Goal: Book appointment/travel/reservation

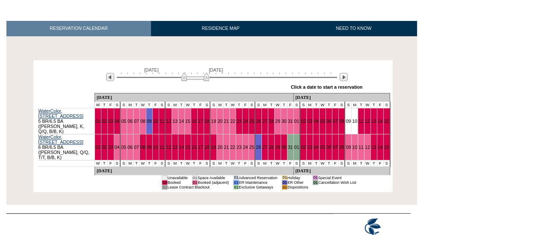
scroll to position [109, 0]
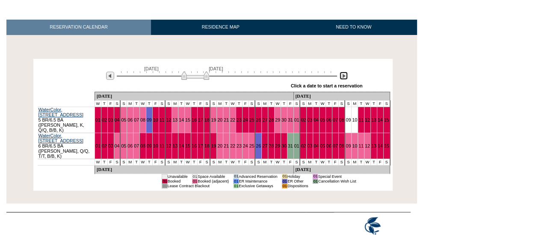
click at [344, 76] on img at bounding box center [343, 76] width 8 height 8
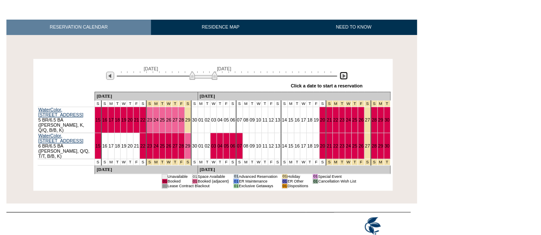
click at [344, 76] on img at bounding box center [343, 76] width 8 height 8
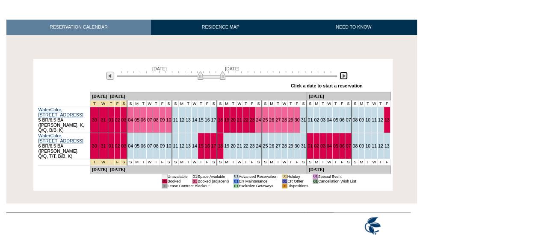
click at [344, 76] on img at bounding box center [343, 76] width 8 height 8
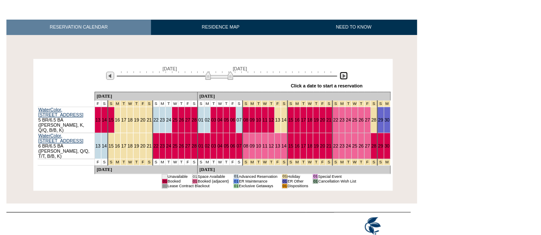
click at [344, 76] on img at bounding box center [343, 76] width 8 height 8
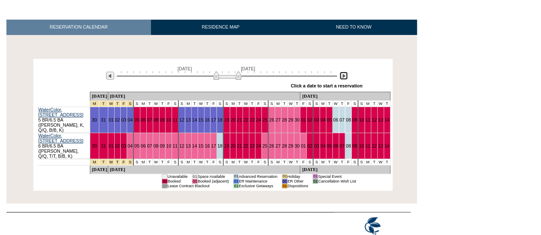
click at [344, 76] on img at bounding box center [343, 76] width 8 height 8
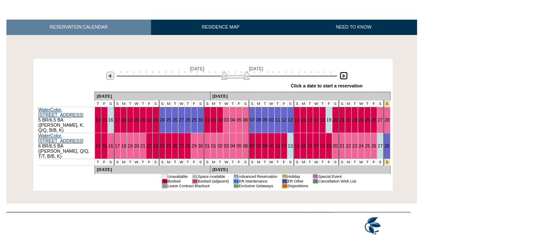
click at [344, 76] on img at bounding box center [343, 76] width 8 height 8
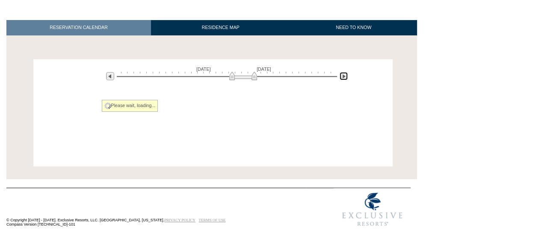
click at [344, 76] on img at bounding box center [343, 76] width 8 height 8
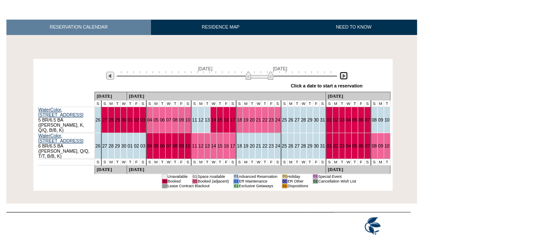
click at [344, 76] on img at bounding box center [343, 76] width 8 height 8
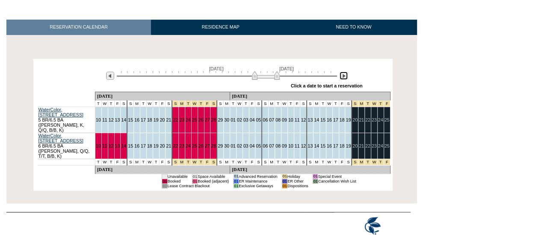
drag, startPoint x: 256, startPoint y: 78, endPoint x: 246, endPoint y: 80, distance: 9.7
click at [246, 80] on div "[DATE] [DATE]" at bounding box center [225, 73] width 247 height 15
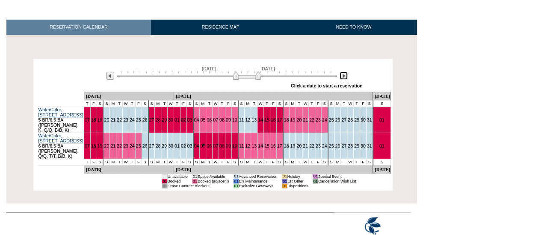
drag, startPoint x: 245, startPoint y: 78, endPoint x: 233, endPoint y: 80, distance: 11.7
click at [234, 80] on div "[DATE] [DATE]" at bounding box center [225, 73] width 247 height 15
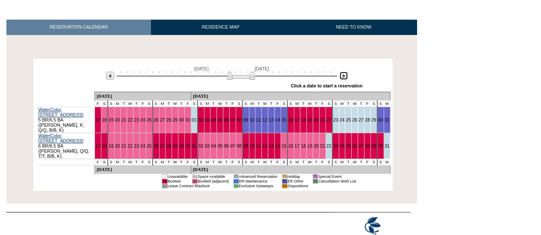
drag, startPoint x: 234, startPoint y: 79, endPoint x: 228, endPoint y: 80, distance: 6.0
click at [228, 80] on div "[DATE] [DATE]" at bounding box center [225, 73] width 247 height 15
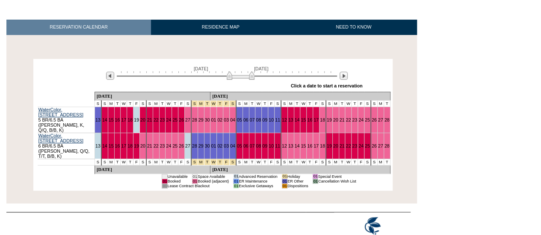
drag, startPoint x: 228, startPoint y: 80, endPoint x: 215, endPoint y: 80, distance: 13.7
click at [215, 80] on div "[DATE] [DATE]" at bounding box center [225, 73] width 247 height 15
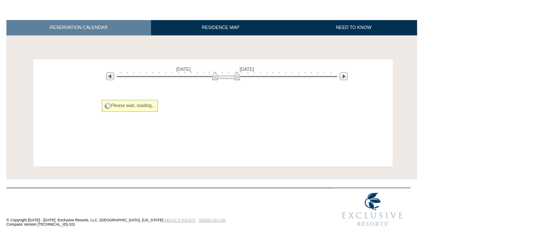
click at [224, 74] on div at bounding box center [227, 76] width 220 height 8
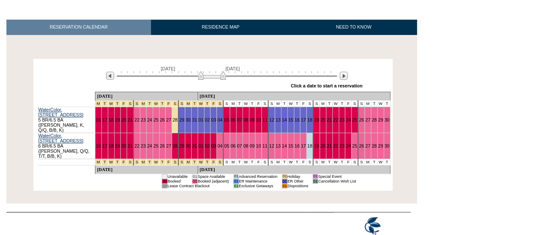
drag, startPoint x: 229, startPoint y: 75, endPoint x: 216, endPoint y: 75, distance: 12.8
click at [216, 75] on img at bounding box center [212, 75] width 28 height 9
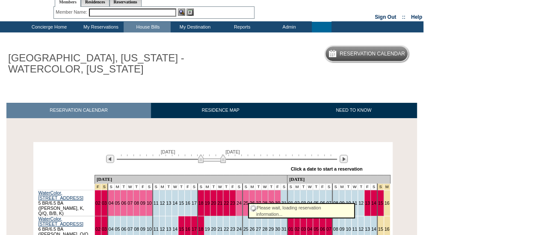
scroll to position [0, 0]
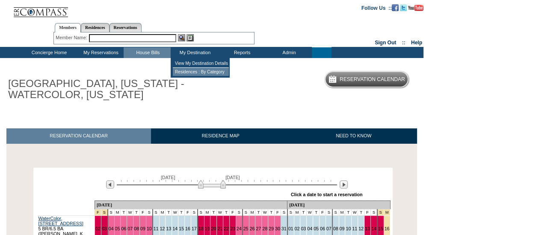
click at [194, 71] on td "Residences : By Category" at bounding box center [201, 72] width 56 height 8
